Goal: Task Accomplishment & Management: Use online tool/utility

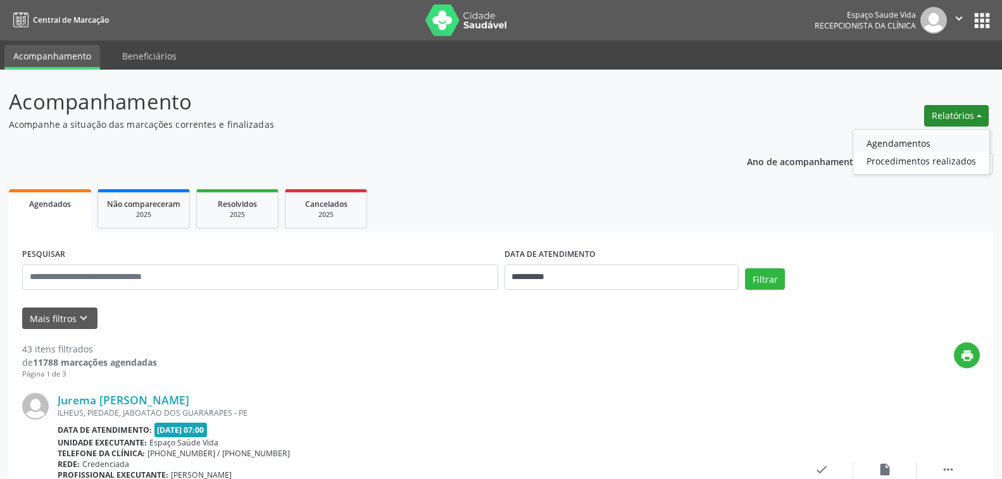
click at [905, 146] on link "Agendamentos" at bounding box center [922, 143] width 136 height 18
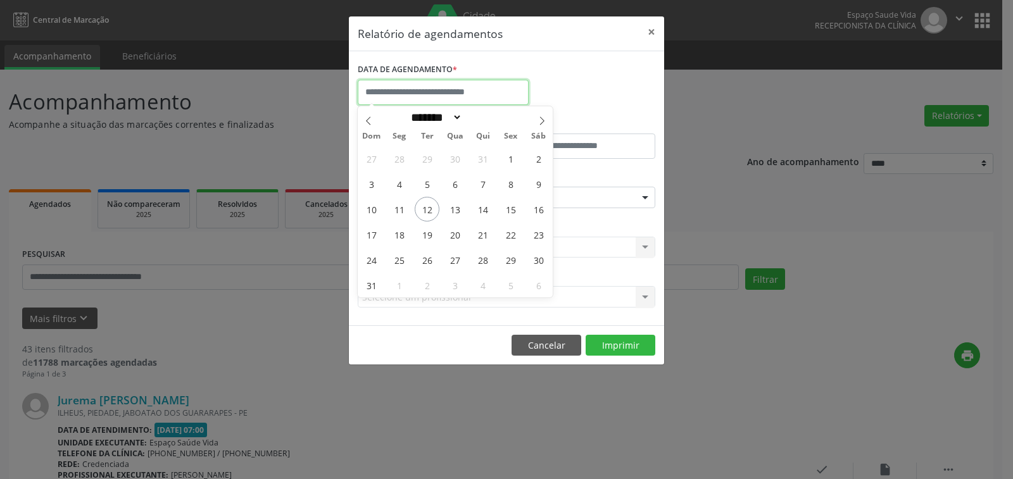
click at [424, 87] on input "text" at bounding box center [443, 92] width 171 height 25
click at [452, 211] on span "13" at bounding box center [455, 209] width 25 height 25
type input "**********"
click at [452, 211] on span "13" at bounding box center [455, 209] width 25 height 25
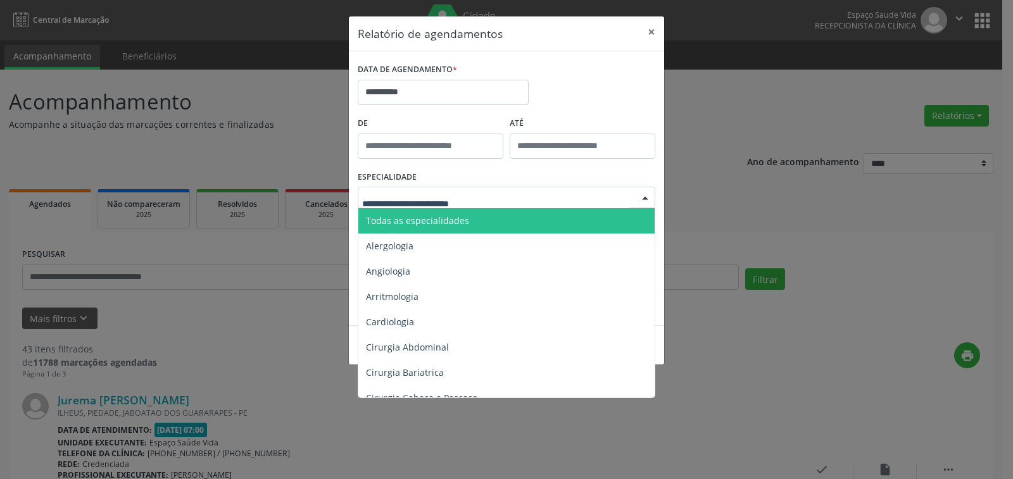
click at [444, 220] on span "Todas as especialidades" at bounding box center [417, 221] width 103 height 12
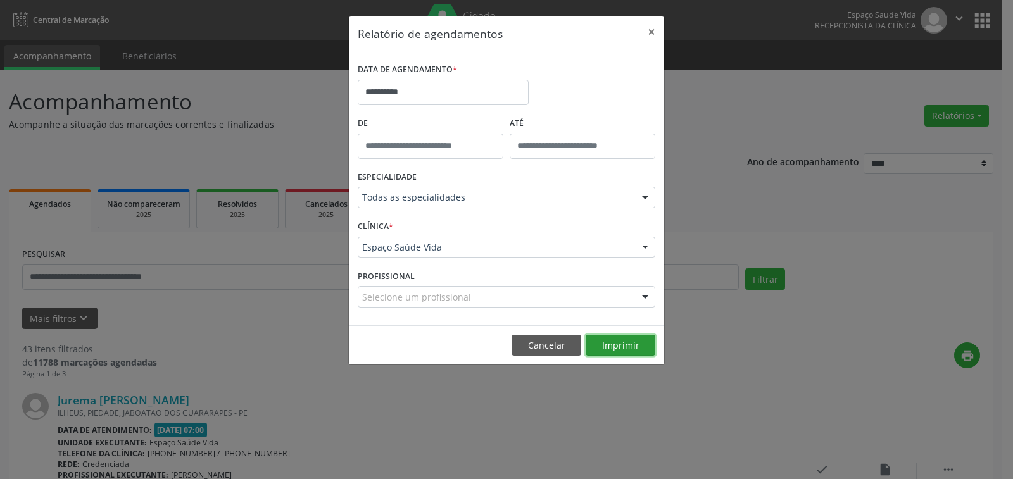
click at [610, 347] on button "Imprimir" at bounding box center [621, 346] width 70 height 22
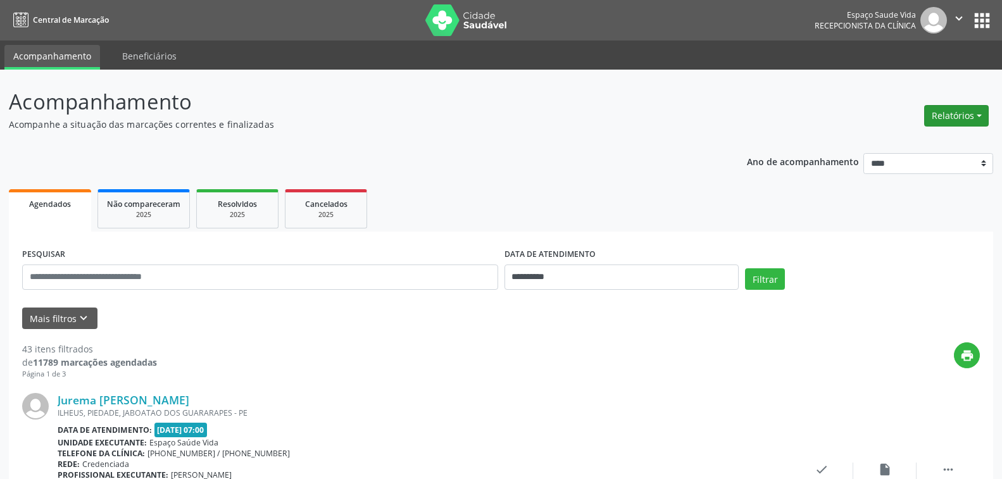
click at [951, 108] on button "Relatórios" at bounding box center [956, 116] width 65 height 22
click at [897, 144] on link "Agendamentos" at bounding box center [922, 143] width 136 height 18
select select "*"
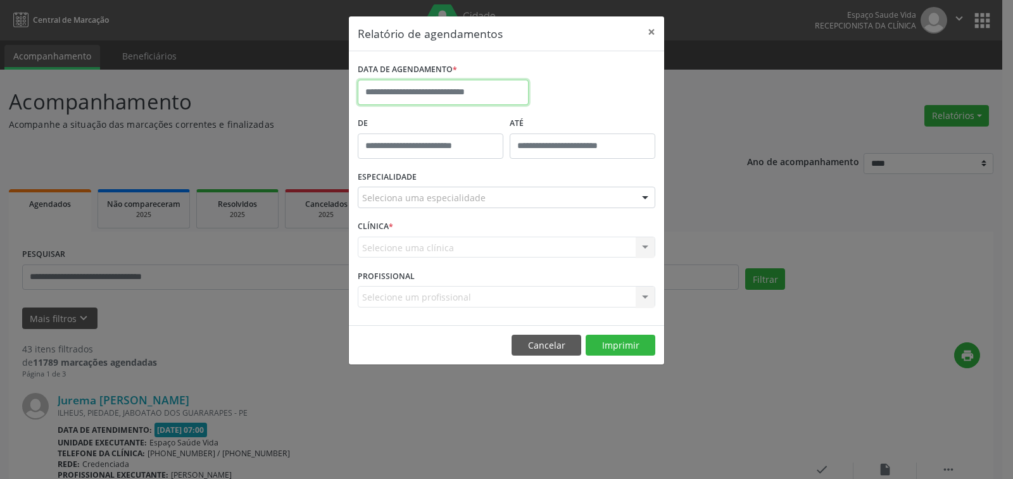
click at [426, 87] on input "text" at bounding box center [443, 92] width 171 height 25
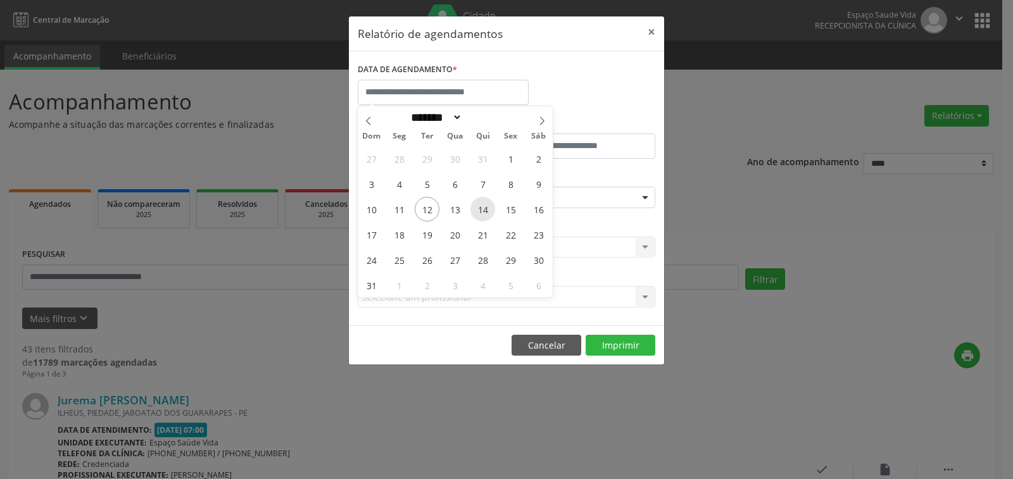
click at [482, 205] on span "14" at bounding box center [482, 209] width 25 height 25
type input "**********"
click at [482, 205] on span "14" at bounding box center [482, 209] width 25 height 25
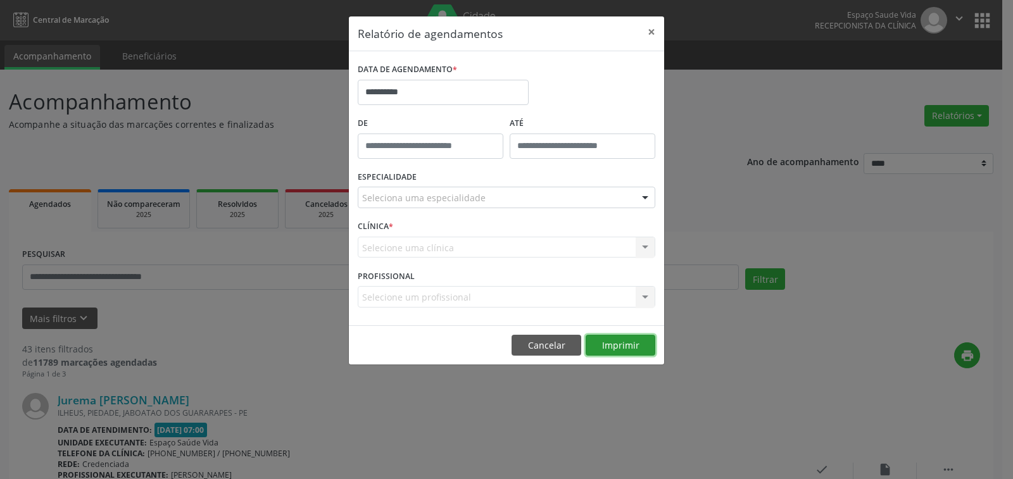
click at [616, 350] on button "Imprimir" at bounding box center [621, 346] width 70 height 22
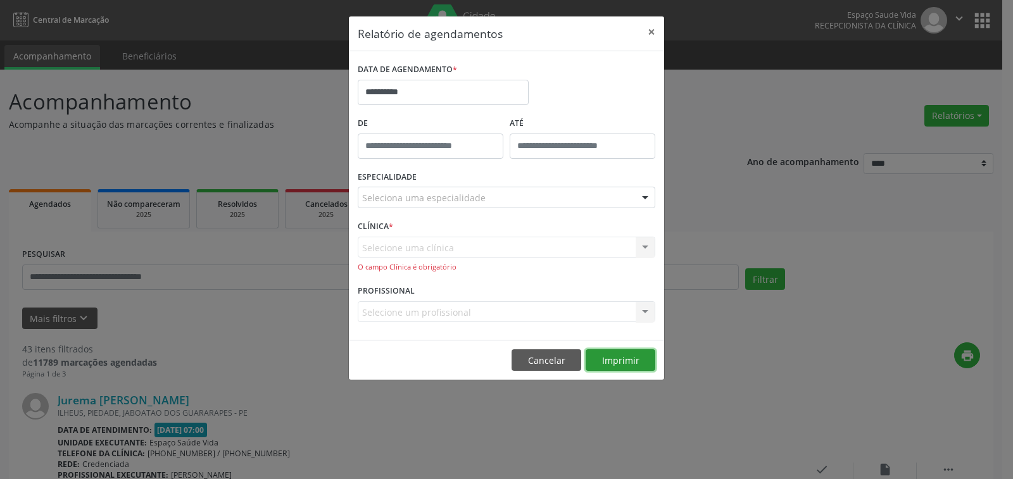
click at [616, 360] on button "Imprimir" at bounding box center [621, 361] width 70 height 22
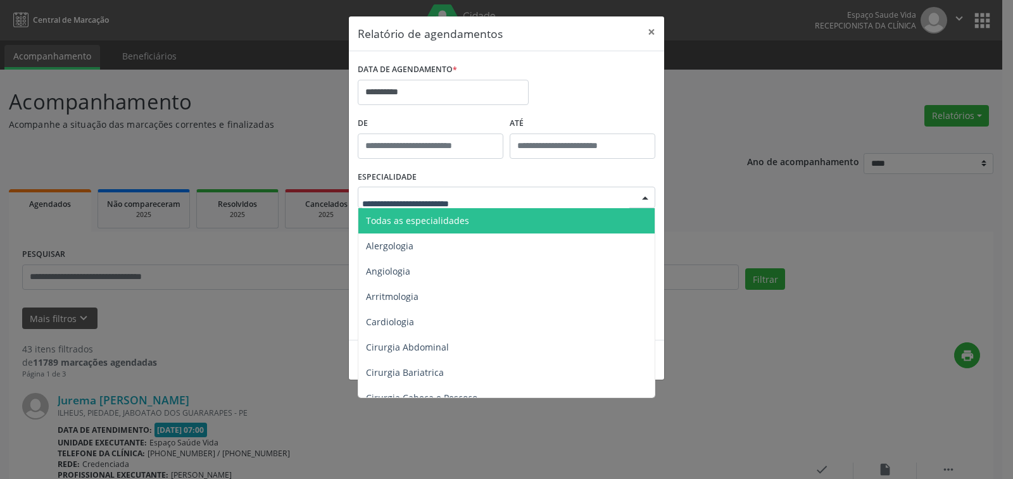
click at [422, 219] on span "Todas as especialidades" at bounding box center [417, 221] width 103 height 12
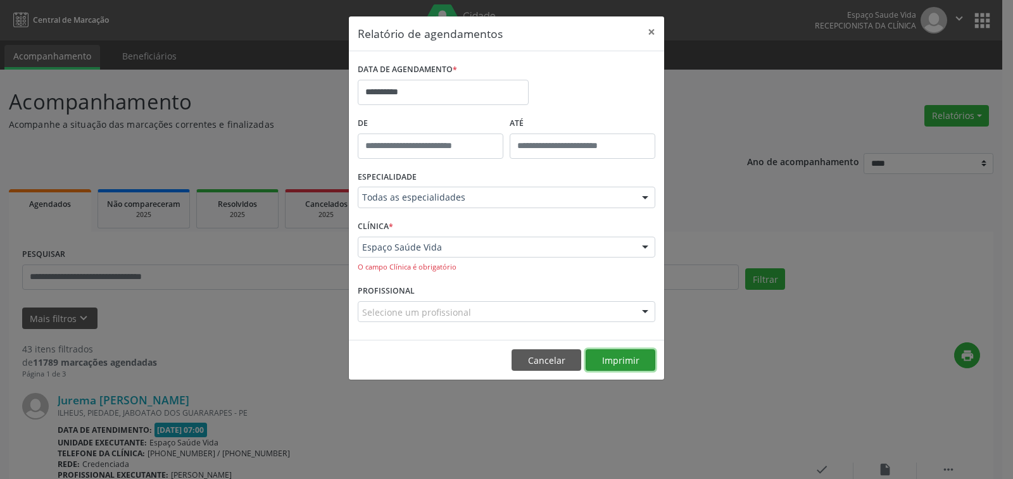
click at [615, 365] on button "Imprimir" at bounding box center [621, 361] width 70 height 22
